Goal: Information Seeking & Learning: Learn about a topic

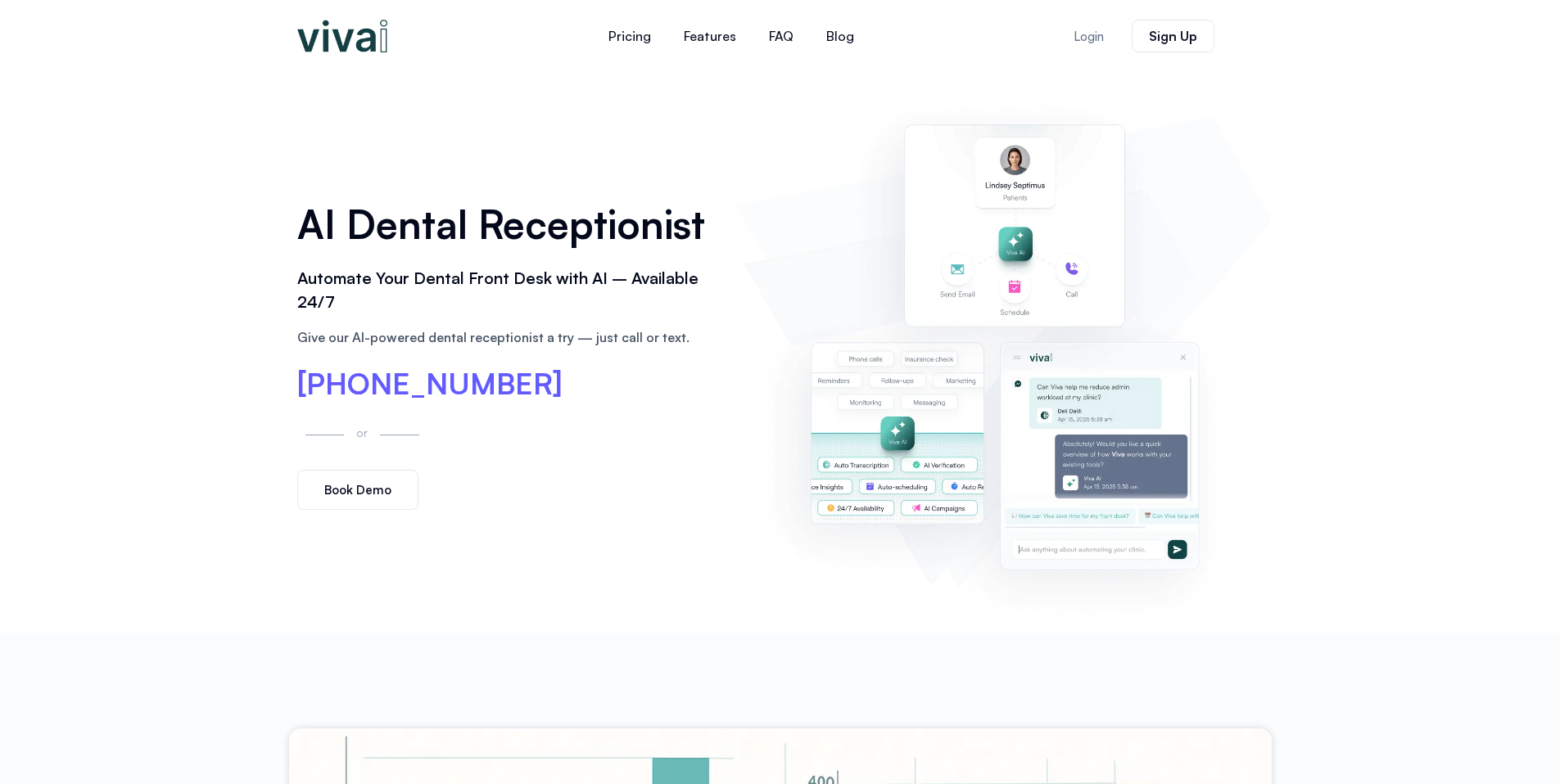
click at [152, 481] on div "AI Dental Receptionist Automate Your Dental Front Desk with AI – Available 24/7…" at bounding box center [780, 352] width 1560 height 562
click at [633, 35] on link "Pricing" at bounding box center [629, 36] width 76 height 39
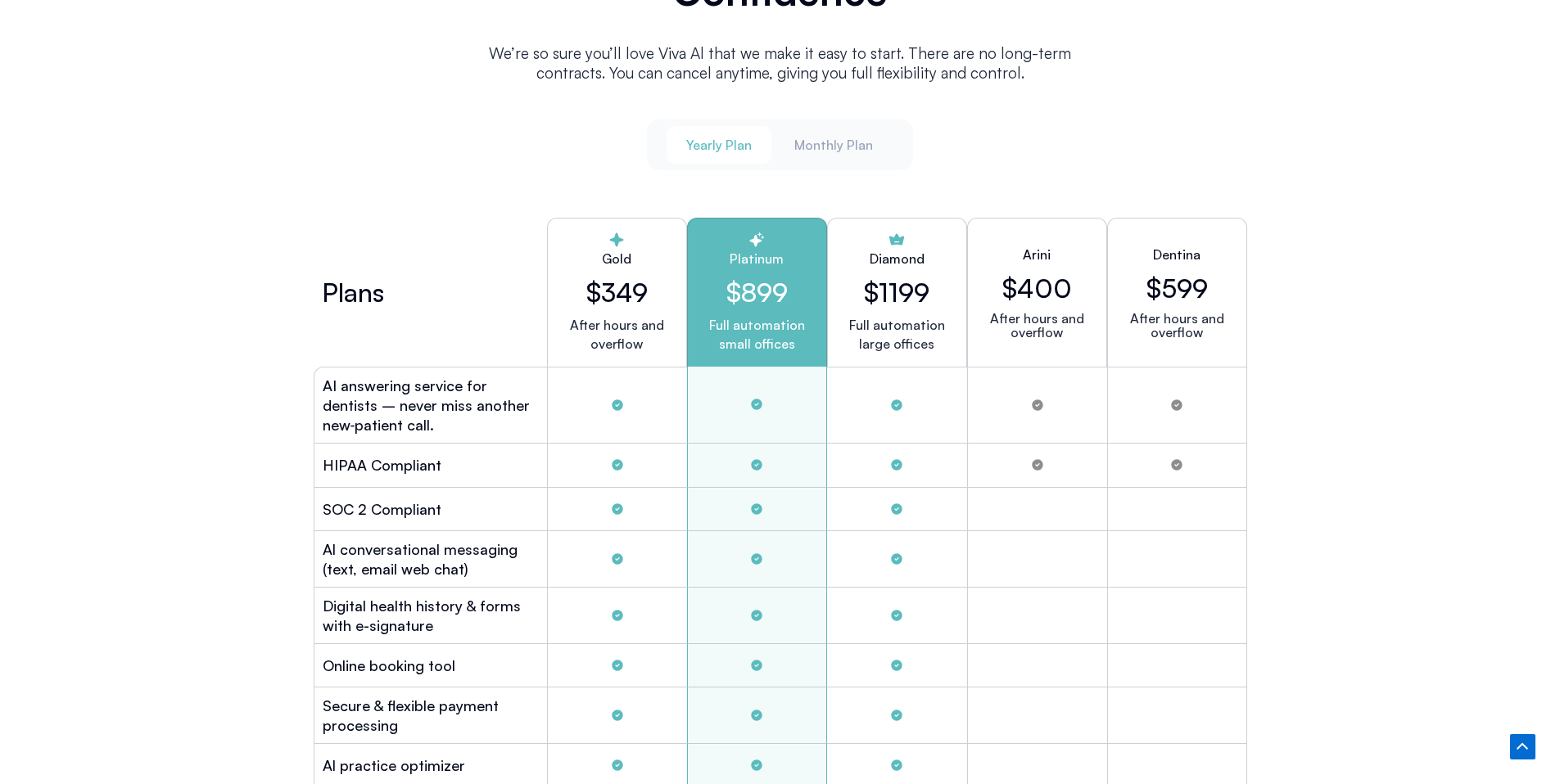
scroll to position [4367, 0]
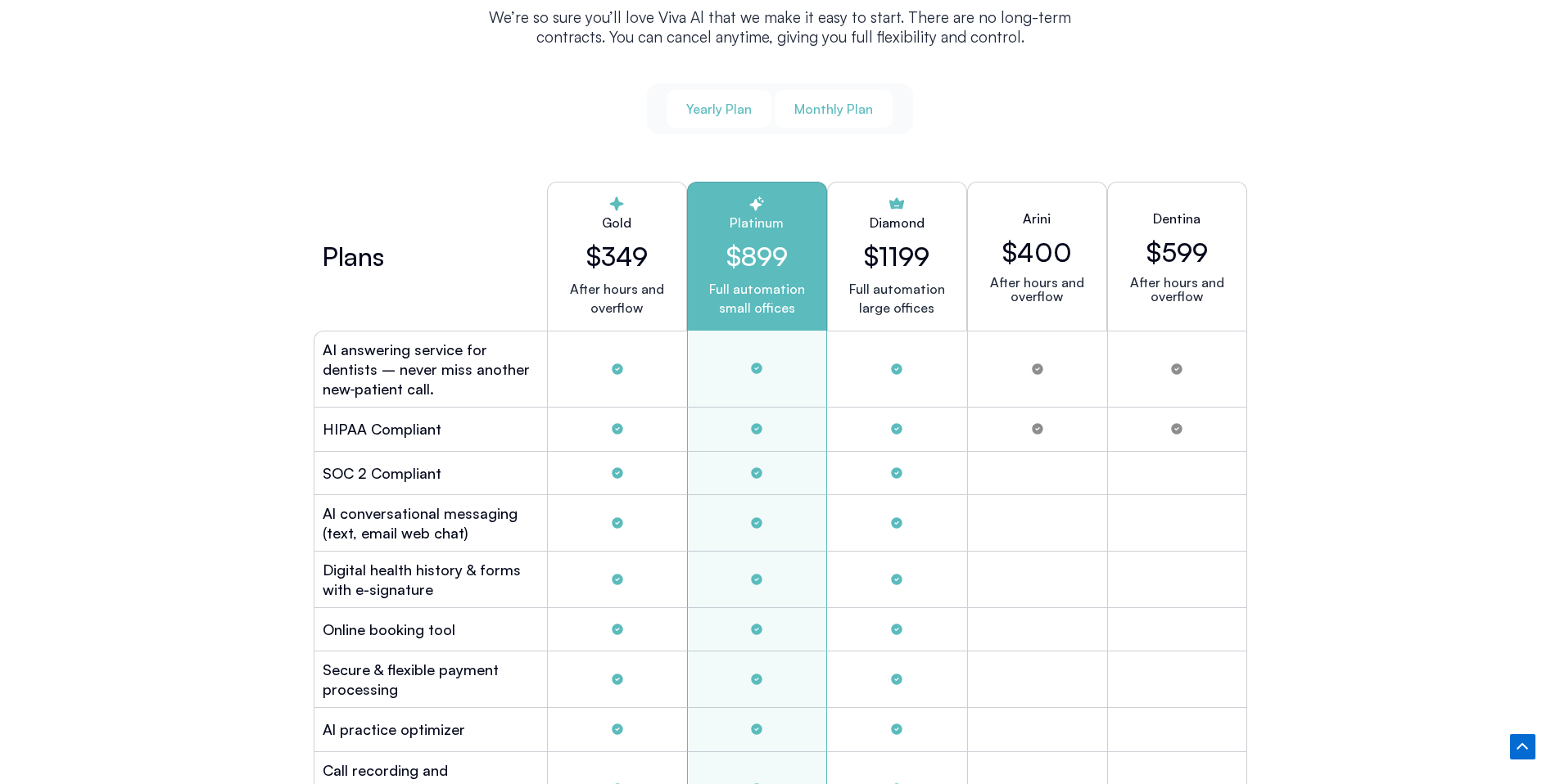
click at [823, 100] on span "Monthly Plan" at bounding box center [834, 108] width 79 height 18
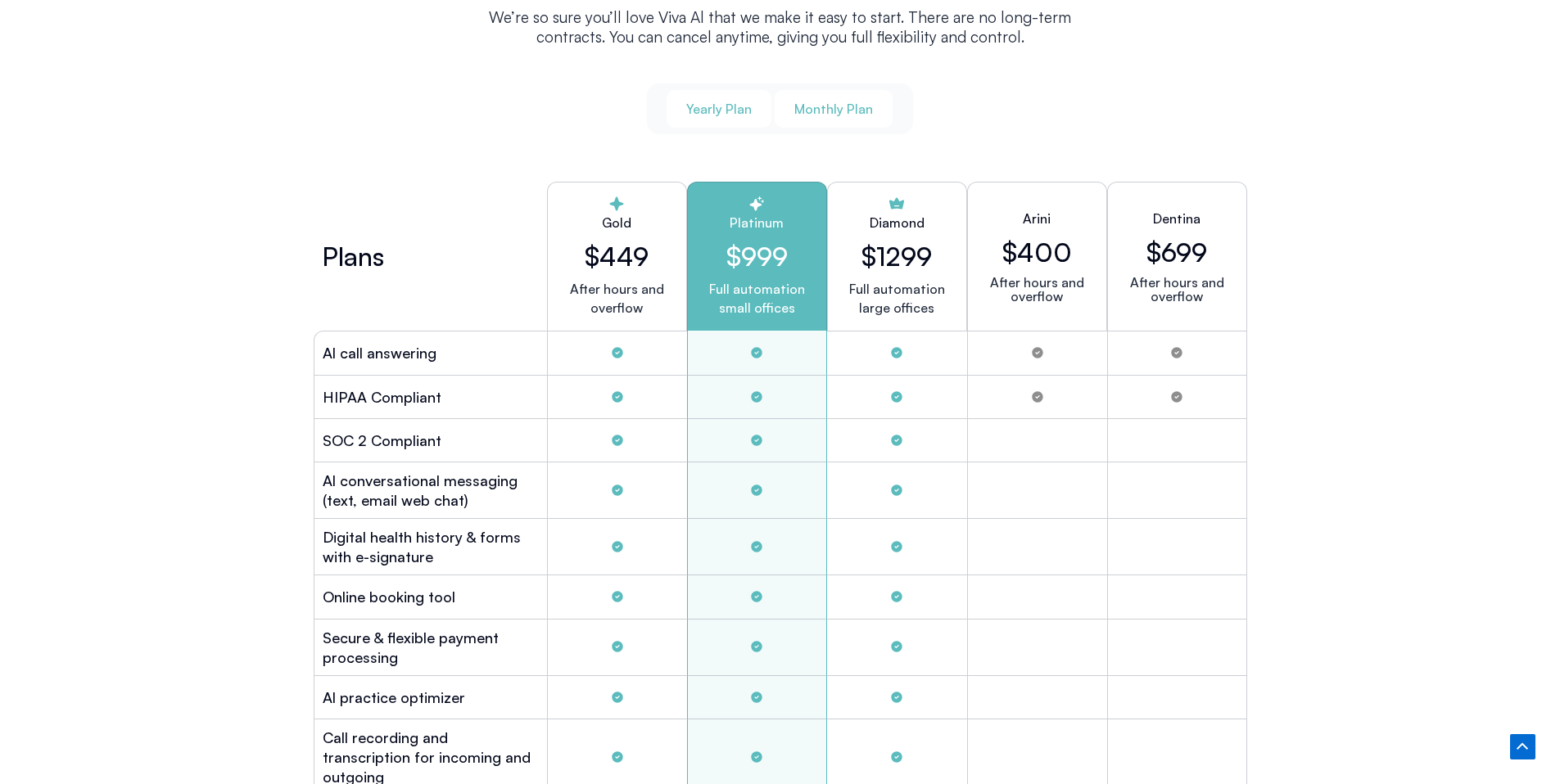
click at [697, 117] on button "Yearly Plan" at bounding box center [719, 108] width 105 height 37
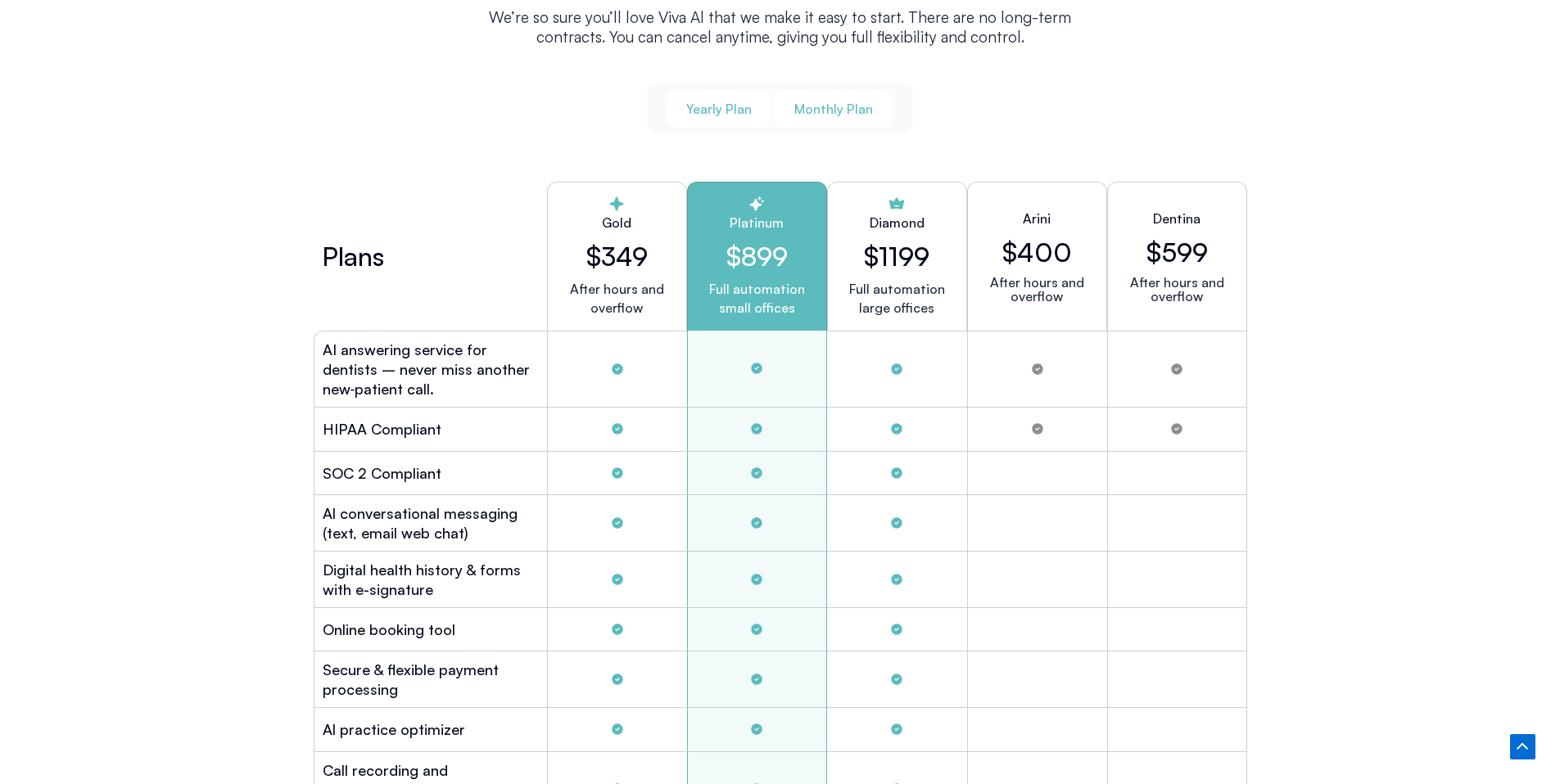
click at [804, 116] on button "Monthly Plan" at bounding box center [834, 108] width 118 height 37
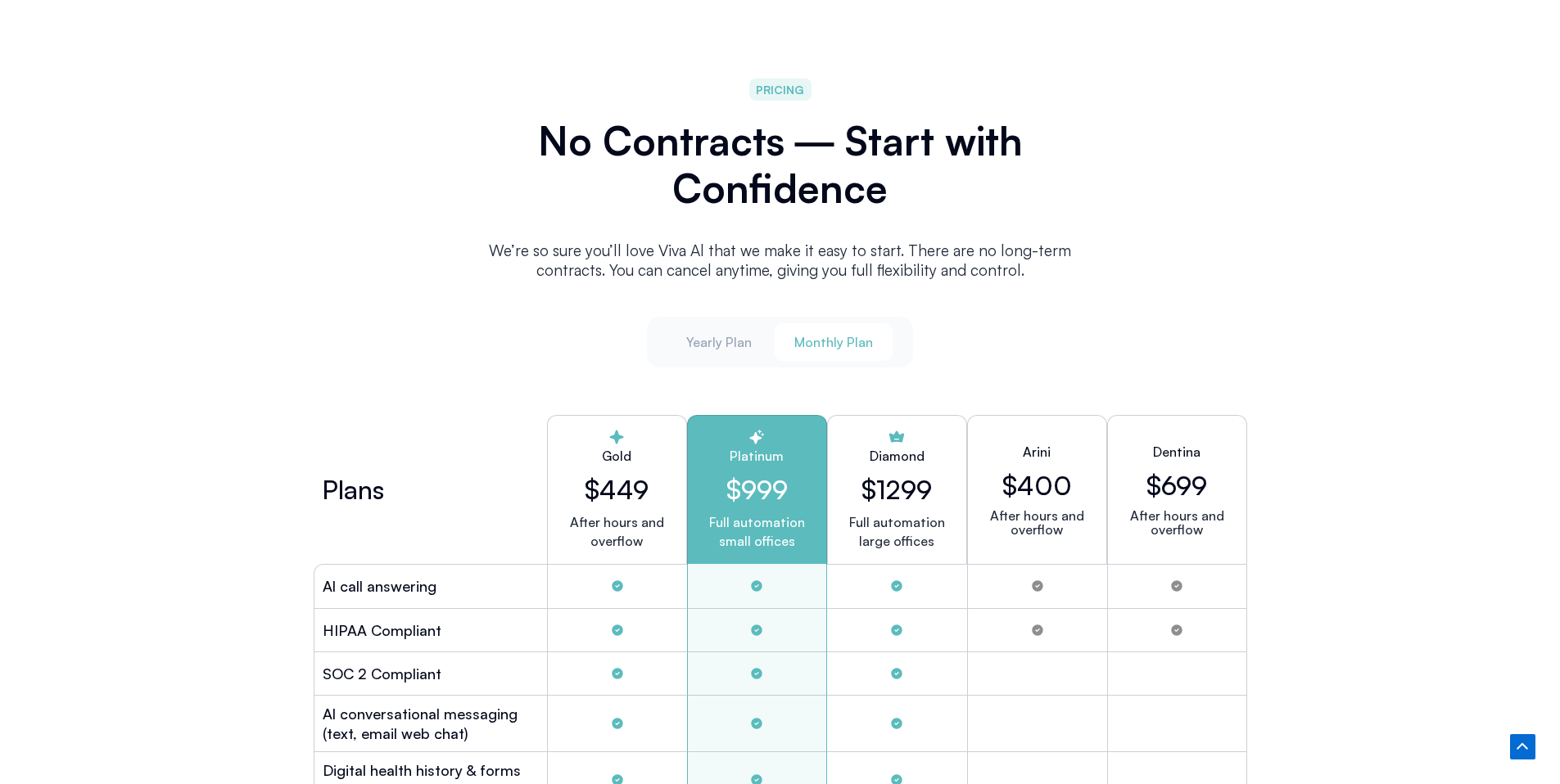
scroll to position [4310, 0]
